Goal: Navigation & Orientation: Find specific page/section

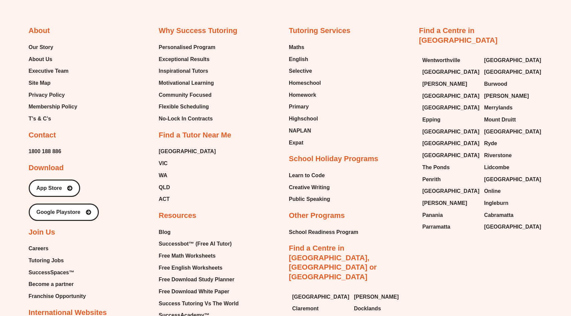
scroll to position [2833, 0]
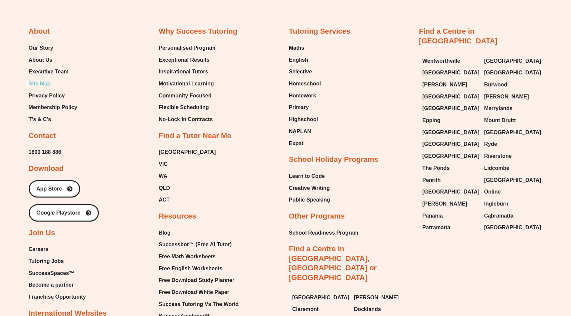
click at [44, 79] on span "Site Map" at bounding box center [40, 84] width 22 height 10
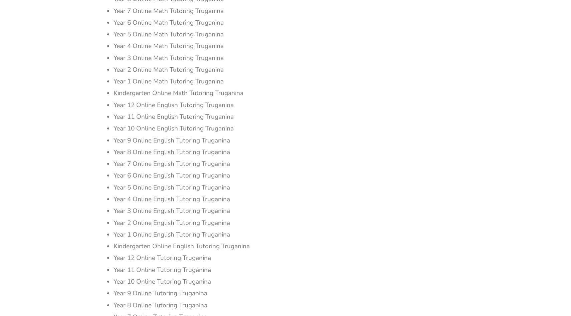
scroll to position [9883, 0]
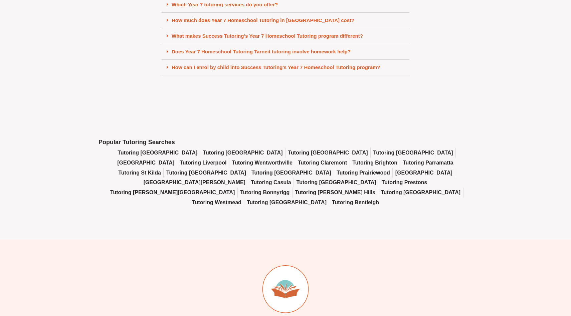
scroll to position [3431, 0]
